Goal: Task Accomplishment & Management: Manage account settings

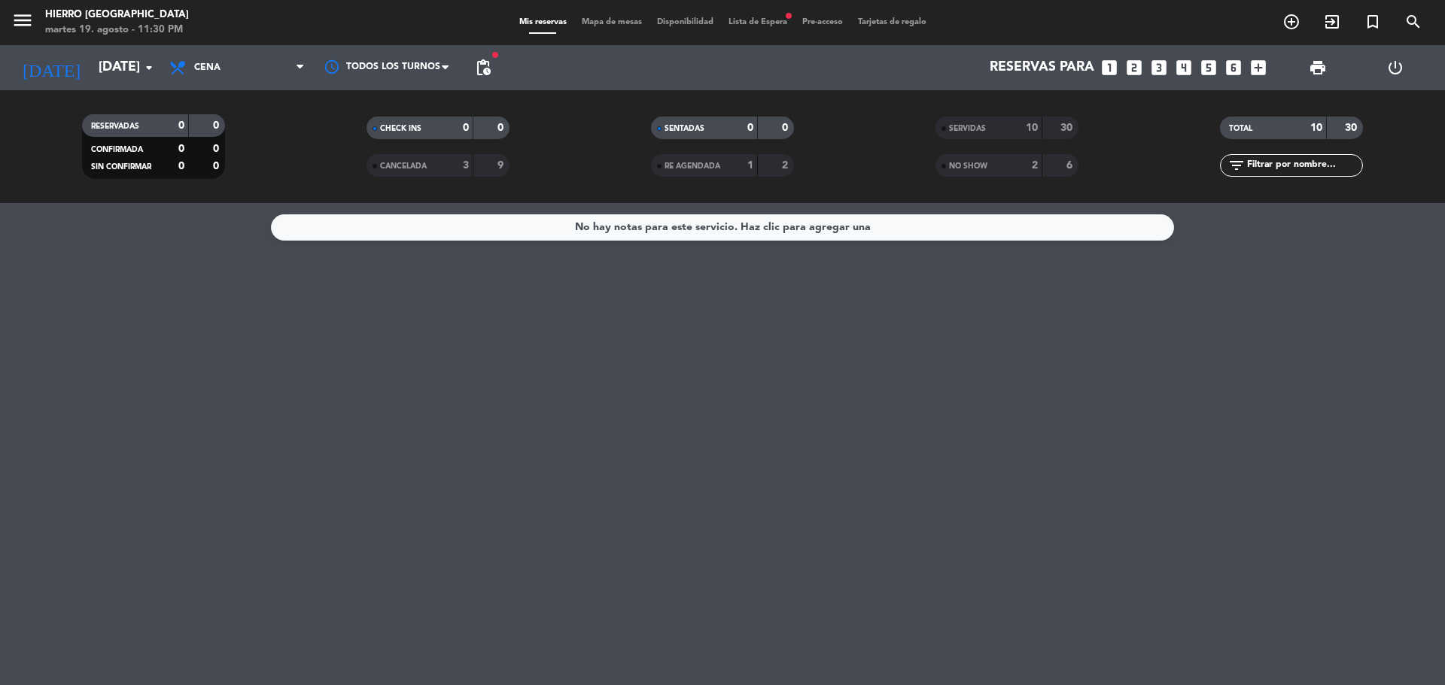
click at [110, 60] on input "[DATE]" at bounding box center [178, 68] width 175 height 30
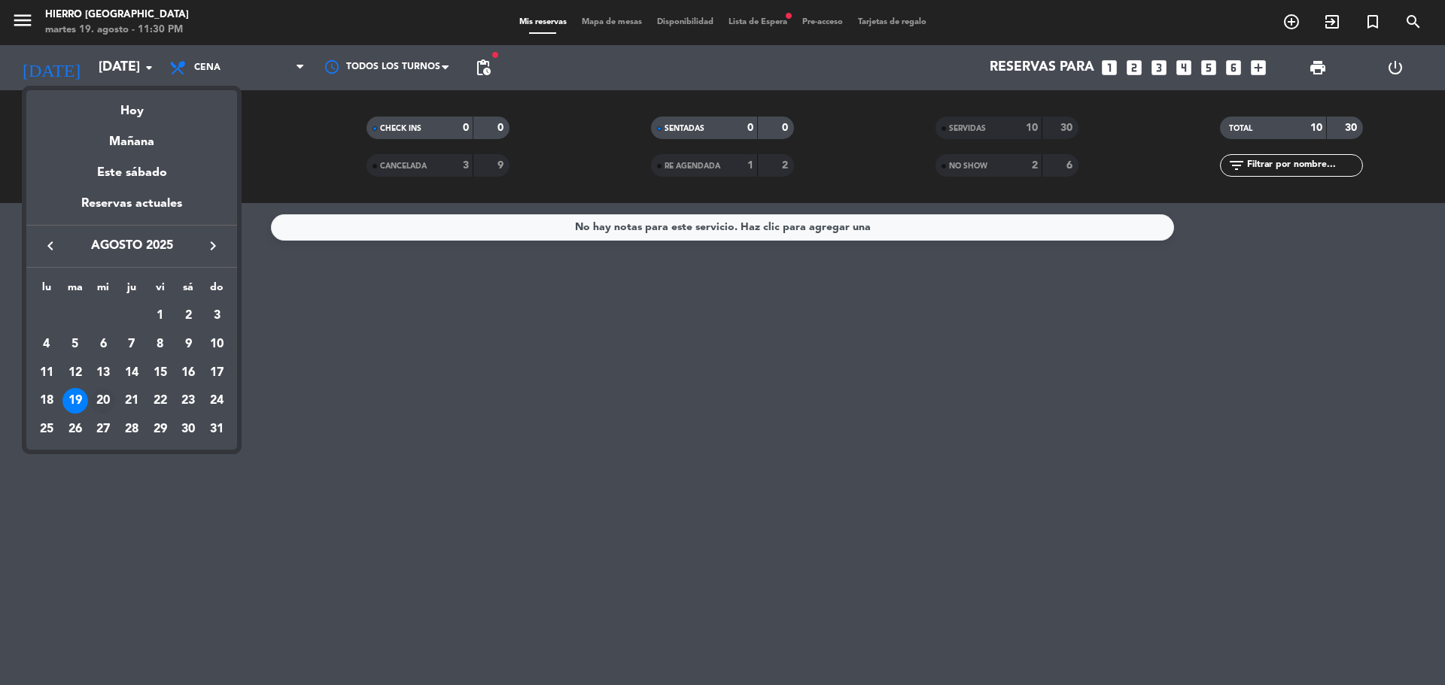
click at [95, 404] on div "20" at bounding box center [103, 401] width 26 height 26
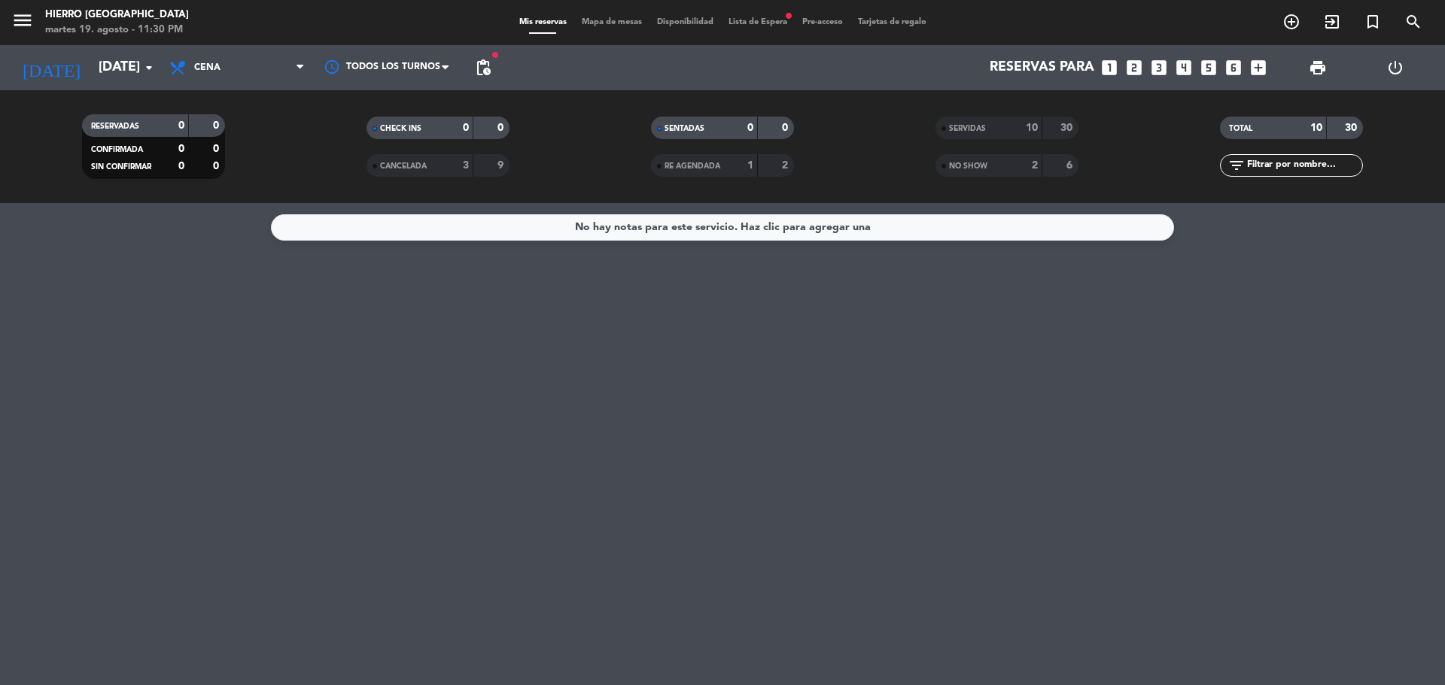
type input "mié. 20 ago."
click at [244, 71] on span "Cena" at bounding box center [237, 67] width 150 height 33
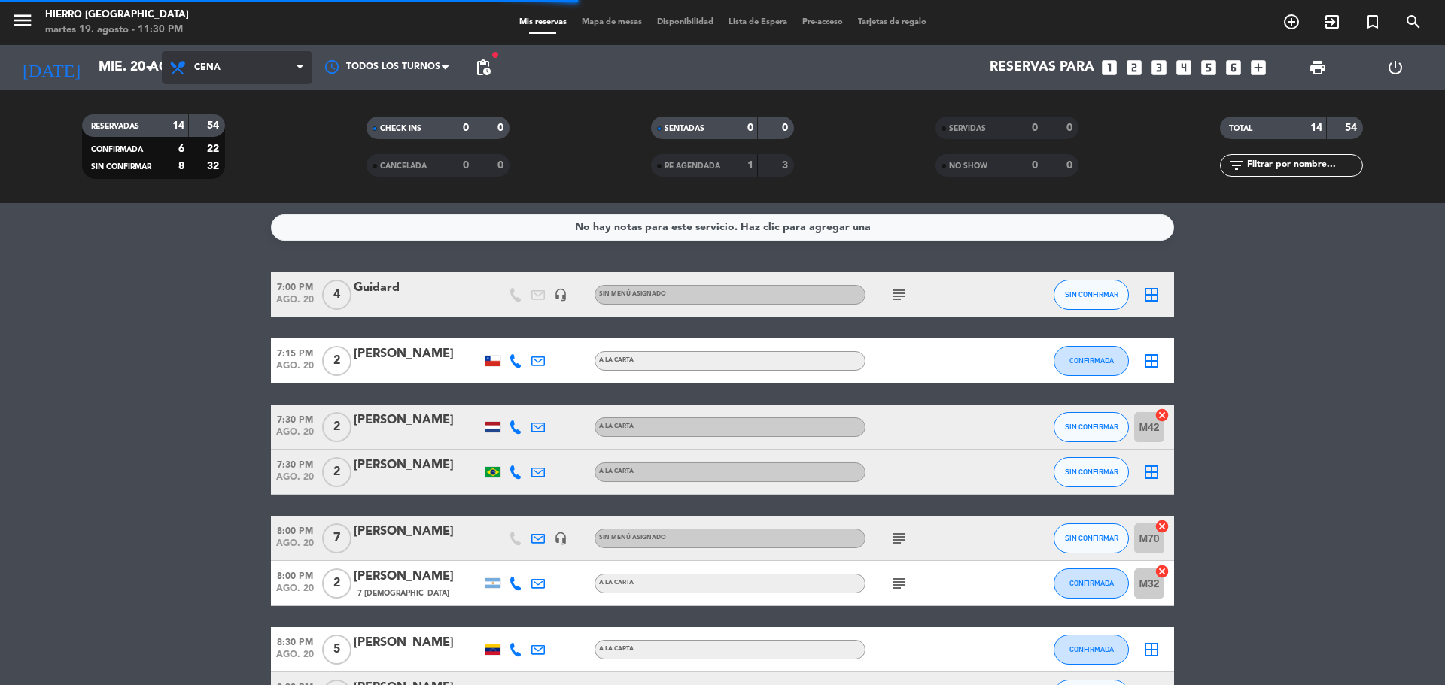
click at [232, 72] on span "Cena" at bounding box center [237, 67] width 150 height 33
click at [252, 136] on div "menu Hierro Palermo martes 19. agosto - 11:30 PM Mis reservas Mapa de mesas Dis…" at bounding box center [722, 101] width 1445 height 203
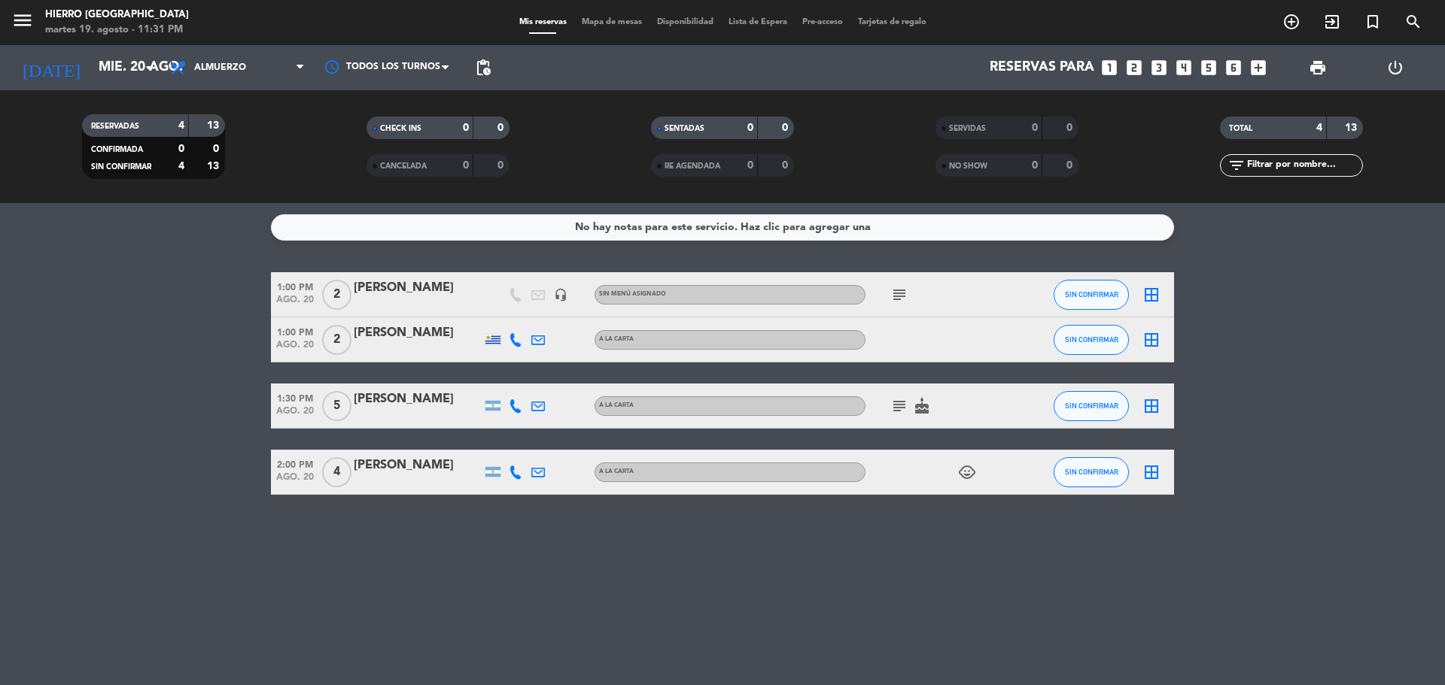
click at [916, 293] on div "subject" at bounding box center [932, 294] width 135 height 44
click at [908, 293] on span "subject" at bounding box center [899, 295] width 23 height 18
click at [904, 293] on icon "subject" at bounding box center [899, 295] width 18 height 18
click at [895, 406] on icon "subject" at bounding box center [899, 406] width 18 height 18
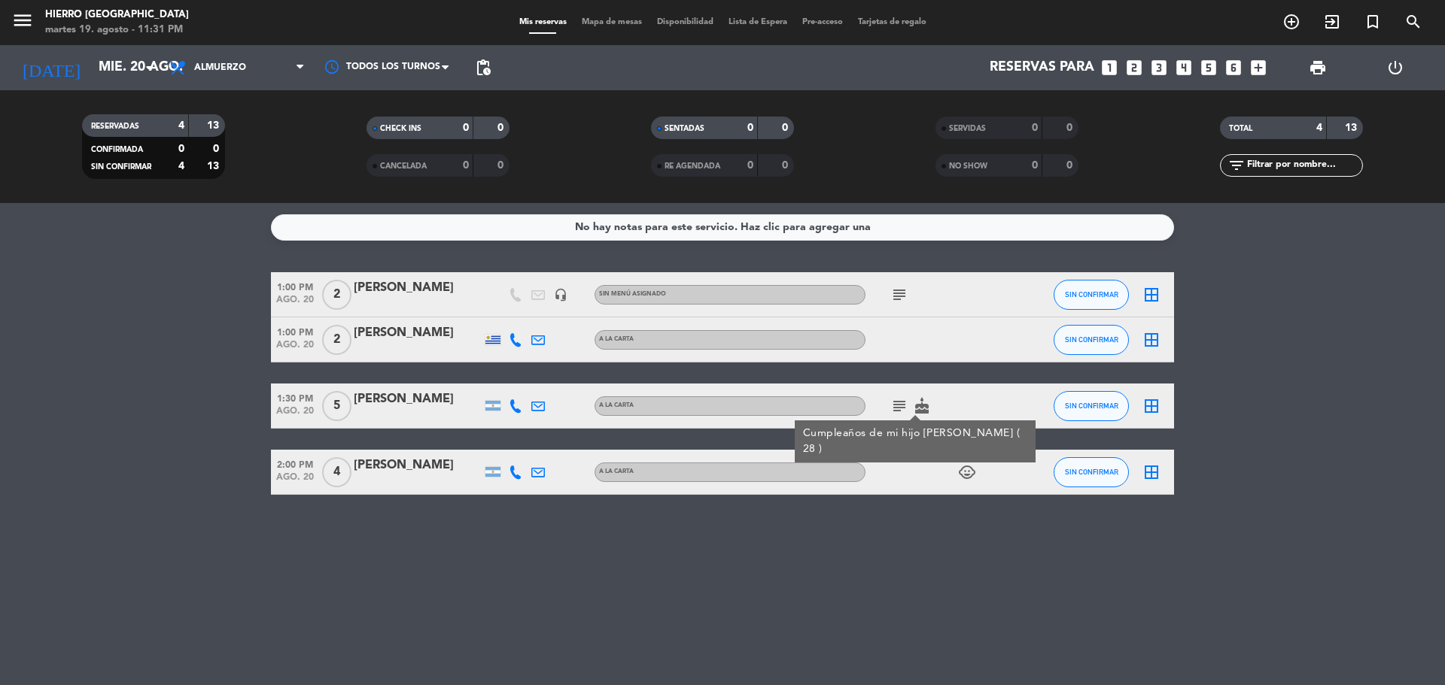
click at [904, 295] on icon "subject" at bounding box center [899, 295] width 18 height 18
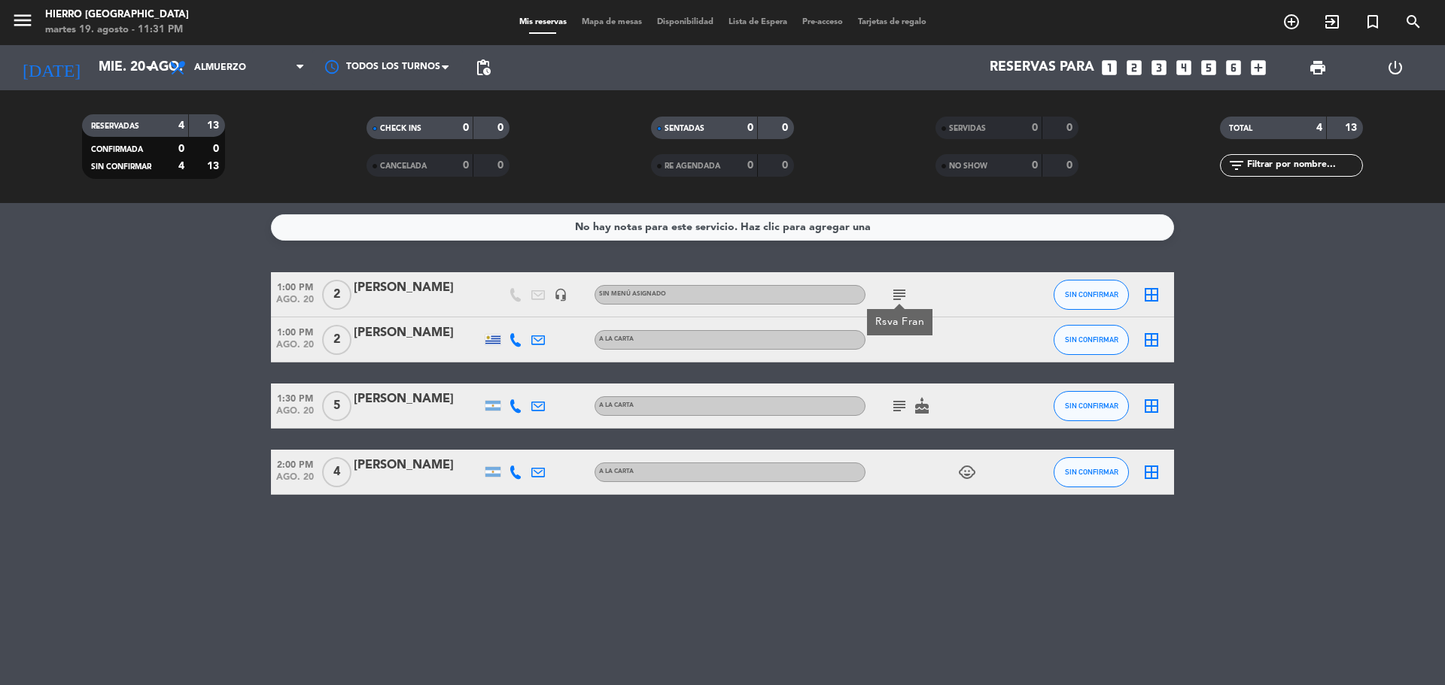
click at [907, 315] on div "Rsva Fran" at bounding box center [900, 323] width 50 height 16
